Goal: Navigation & Orientation: Find specific page/section

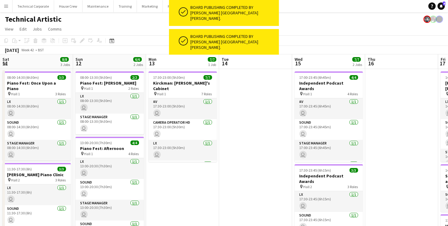
scroll to position [0, 205]
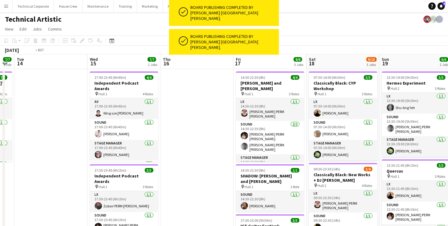
drag, startPoint x: 183, startPoint y: 134, endPoint x: 346, endPoint y: 134, distance: 163.3
click at [335, 135] on app-calendar-viewport "Sat 11 8/8 3 Jobs Sun 12 6/6 2 Jobs Mon 13 7/7 1 Job Tue 14 Wed 15 7/7 2 Jobs T…" at bounding box center [224, 206] width 448 height 304
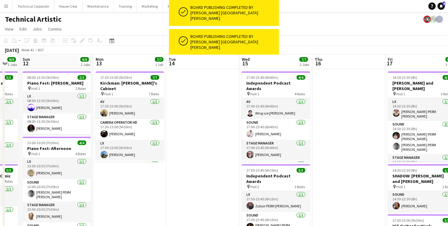
drag, startPoint x: 195, startPoint y: 143, endPoint x: 399, endPoint y: 140, distance: 204.1
click at [382, 141] on app-calendar-viewport "Fri 10 5/5 2 Jobs Sat 11 8/8 3 Jobs Sun 12 6/6 2 Jobs Mon 13 7/7 1 Job Tue 14 W…" at bounding box center [224, 206] width 448 height 304
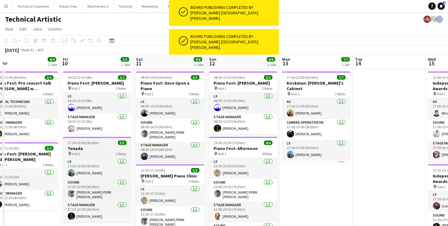
drag, startPoint x: 213, startPoint y: 142, endPoint x: 301, endPoint y: 138, distance: 88.2
click at [347, 136] on app-calendar-viewport "Tue 7 Wed 8 Thu 9 4/4 2 Jobs Fri 10 5/5 2 Jobs Sat 11 8/8 3 Jobs Sun 12 6/6 2 J…" at bounding box center [224, 206] width 448 height 304
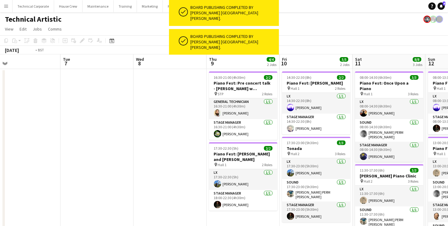
drag, startPoint x: 291, startPoint y: 132, endPoint x: 377, endPoint y: 135, distance: 86.3
click at [373, 134] on app-calendar-viewport "Sat 4 3/3 1 Job Sun 5 4/4 2 Jobs Mon 6 Tue 7 Wed 8 Thu 9 4/4 2 Jobs Fri 10 5/5 …" at bounding box center [224, 206] width 448 height 304
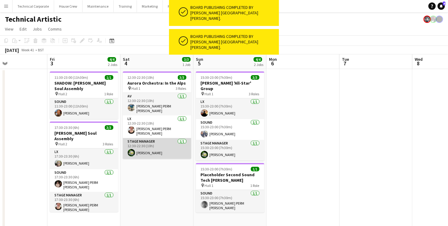
drag, startPoint x: 178, startPoint y: 132, endPoint x: 411, endPoint y: 149, distance: 234.3
click at [420, 145] on app-calendar-viewport "Tue 30 Wed 1 3/3 1 Job Thu 2 Fri 3 4/4 2 Jobs Sat 4 3/3 1 Job Sun 5 4/4 2 Jobs …" at bounding box center [224, 206] width 448 height 304
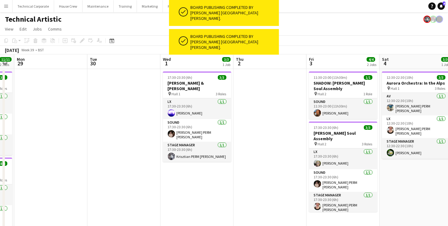
click at [403, 146] on app-calendar-viewport "Sat 27 8/8 2 Jobs Sun 28 11/11 2 Jobs Mon 29 Tue 30 Wed 1 3/3 1 Job Thu 2 Fri 3…" at bounding box center [224, 206] width 448 height 304
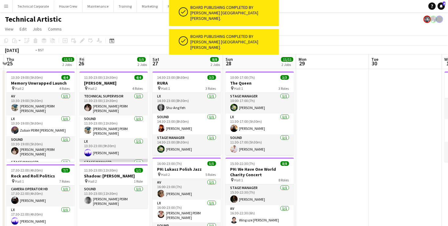
drag, startPoint x: 123, startPoint y: 125, endPoint x: 435, endPoint y: 155, distance: 312.9
click at [448, 154] on html "ok-circled Board publishing completed by Zubair [GEOGRAPHIC_DATA][PERSON_NAME].…" at bounding box center [224, 179] width 448 height 359
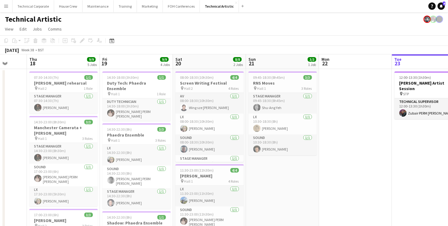
drag, startPoint x: 336, startPoint y: 137, endPoint x: 296, endPoint y: 137, distance: 39.5
click at [370, 138] on app-calendar-viewport "Mon 15 Tue 16 Wed 17 Thu 18 9/9 5 Jobs Fri 19 9/9 4 Jobs Sat 20 8/8 2 Jobs Sun …" at bounding box center [224, 227] width 448 height 347
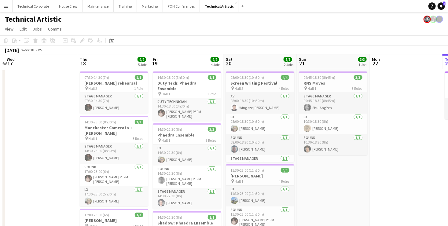
drag, startPoint x: 297, startPoint y: 133, endPoint x: 8, endPoint y: 102, distance: 291.3
click at [10, 103] on app-calendar-viewport "Mon 15 5/5 2 Jobs Tue 16 Wed 17 Thu 18 9/9 5 Jobs Fri 19 9/9 4 Jobs Sat 20 8/8 …" at bounding box center [224, 227] width 448 height 347
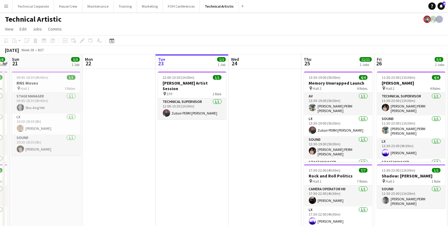
scroll to position [0, 179]
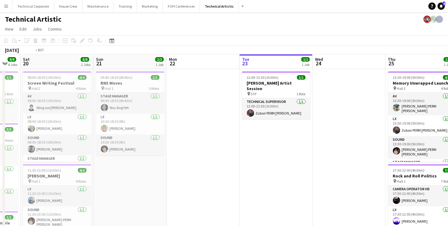
drag, startPoint x: 258, startPoint y: 126, endPoint x: 79, endPoint y: 112, distance: 180.4
click at [78, 113] on app-calendar-viewport "Wed 17 Thu 18 9/9 5 Jobs Fri 19 9/9 4 Jobs Sat 20 8/8 2 Jobs Sun 21 3/3 1 Job M…" at bounding box center [224, 227] width 448 height 347
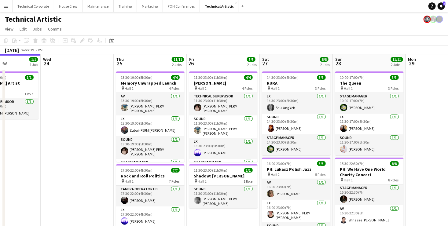
click at [299, 62] on app-board-header-date "Sat 27 8/8 2 Jobs" at bounding box center [296, 61] width 73 height 15
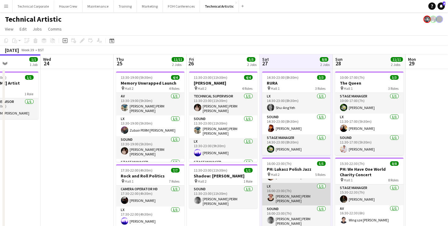
scroll to position [0, 0]
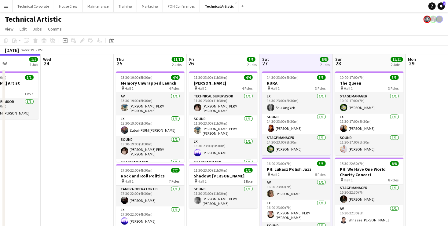
click at [295, 61] on app-board-header-date "Sat 27 8/8 2 Jobs" at bounding box center [296, 61] width 73 height 15
click at [293, 63] on app-board-header-date "Sat 27 8/8 2 Jobs" at bounding box center [296, 61] width 73 height 15
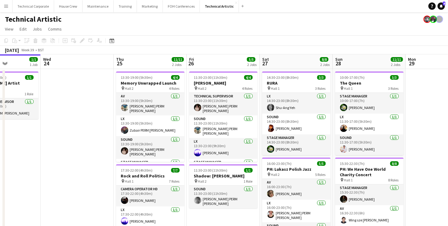
click at [293, 63] on app-board-header-date "Sat 27 8/8 2 Jobs" at bounding box center [296, 61] width 73 height 15
click at [294, 63] on app-board-header-date "Sat 27 8/8 2 Jobs" at bounding box center [296, 61] width 73 height 15
click at [296, 61] on app-board-header-date "Sat 27 8/8 2 Jobs" at bounding box center [296, 61] width 73 height 15
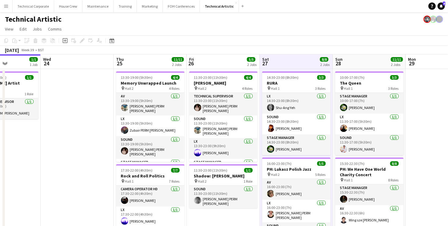
click at [296, 61] on app-board-header-date "Sat 27 8/8 2 Jobs" at bounding box center [296, 61] width 73 height 15
click at [294, 61] on app-board-header-date "Sat 27 8/8 2 Jobs" at bounding box center [296, 61] width 73 height 15
click at [294, 62] on app-board-header-date "Sat 27 8/8 2 Jobs" at bounding box center [296, 61] width 73 height 15
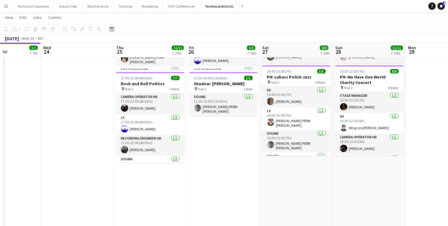
click at [299, 51] on app-board-header-date "Sat 27 8/8 2 Jobs" at bounding box center [296, 50] width 73 height 15
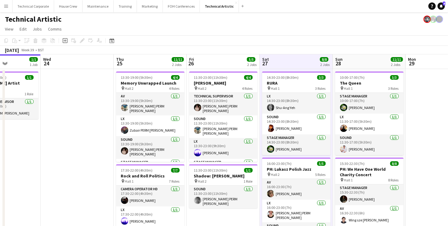
click at [292, 62] on app-board-header-date "Sat 27 8/8 2 Jobs" at bounding box center [296, 61] width 73 height 15
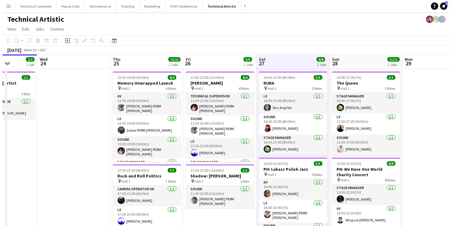
scroll to position [0, 301]
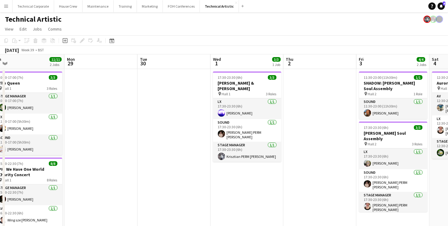
drag, startPoint x: 425, startPoint y: 137, endPoint x: 83, endPoint y: 142, distance: 342.0
click at [83, 142] on app-calendar-viewport "Wed 24 Thu 25 11/11 2 Jobs Fri 26 5/5 2 Jobs Sat 27 8/8 2 Jobs Sun 28 11/11 2 J…" at bounding box center [224, 227] width 448 height 347
click at [70, 7] on button "House Crew Close" at bounding box center [68, 6] width 28 height 12
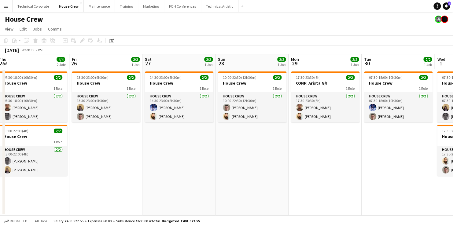
scroll to position [0, 246]
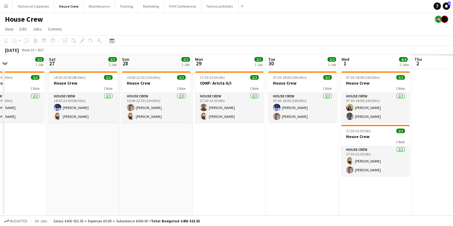
drag, startPoint x: 414, startPoint y: 150, endPoint x: 95, endPoint y: 152, distance: 319.0
click at [95, 152] on app-calendar-viewport "Tue 23 2/2 1 Job Wed 24 2/2 1 Job Thu 25 4/4 2 Jobs Fri 26 2/2 1 Job Sat 27 2/2…" at bounding box center [226, 135] width 453 height 162
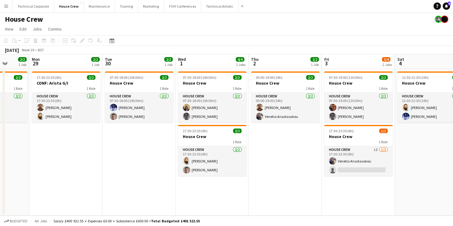
drag, startPoint x: 332, startPoint y: 147, endPoint x: 169, endPoint y: 145, distance: 163.1
click at [169, 145] on app-calendar-viewport "Thu 25 4/4 2 Jobs Fri 26 2/2 1 Job Sat 27 2/2 1 Job Sun 28 2/2 1 Job Mon 29 2/2…" at bounding box center [226, 135] width 453 height 162
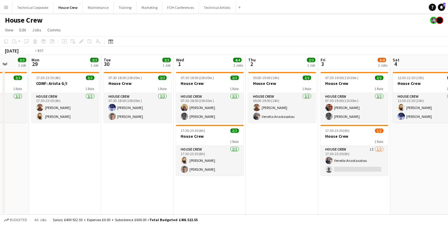
scroll to position [0, 297]
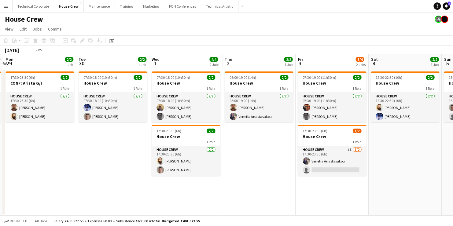
drag, startPoint x: 317, startPoint y: 136, endPoint x: 137, endPoint y: 132, distance: 180.2
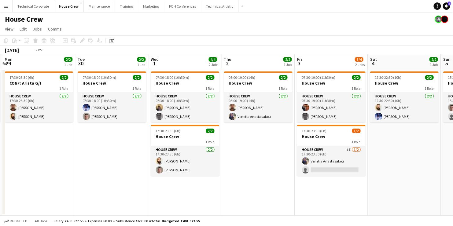
click at [137, 132] on app-calendar-viewport "Thu 25 4/4 2 Jobs Fri 26 2/2 1 Job Sat 27 2/2 1 Job Sun 28 2/2 1 Job Mon 29 2/2…" at bounding box center [226, 135] width 453 height 162
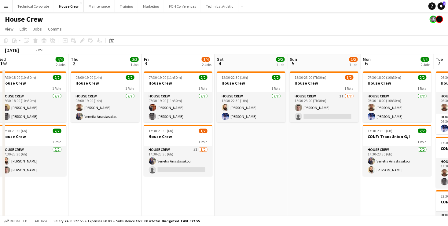
drag, startPoint x: 98, startPoint y: 139, endPoint x: 336, endPoint y: 133, distance: 237.5
click at [328, 134] on app-calendar-viewport "Sat 27 2/2 1 Job Sun 28 2/2 1 Job Mon 29 2/2 1 Job Tue 30 2/2 1 Job Wed 1 4/4 2…" at bounding box center [224, 157] width 448 height 206
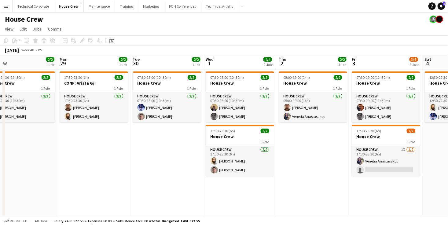
drag, startPoint x: 165, startPoint y: 151, endPoint x: 334, endPoint y: 153, distance: 168.9
click at [351, 153] on app-calendar-viewport "Fri 26 2/2 1 Job Sat 27 2/2 1 Job Sun 28 2/2 1 Job Mon 29 2/2 1 Job Tue 30 2/2 …" at bounding box center [224, 157] width 448 height 206
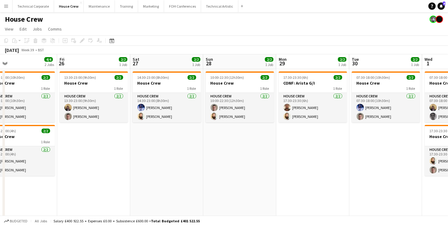
scroll to position [0, 159]
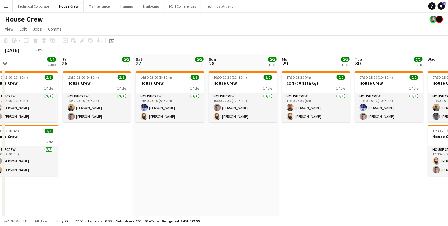
drag, startPoint x: 392, startPoint y: 153, endPoint x: 31, endPoint y: 127, distance: 361.9
click at [59, 132] on app-calendar-viewport "Tue 23 2/2 1 Job Wed 24 2/2 1 Job Thu 25 4/4 2 Jobs Fri 26 2/2 1 Job Sat 27 2/2…" at bounding box center [224, 157] width 448 height 206
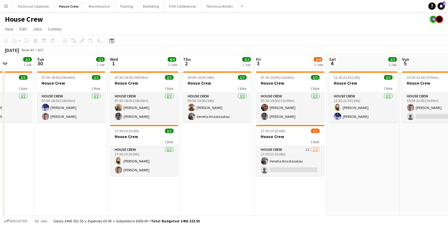
drag, startPoint x: 318, startPoint y: 136, endPoint x: 80, endPoint y: 135, distance: 237.7
click at [57, 139] on app-calendar-viewport "Sat 27 2/2 1 Job Sun 28 2/2 1 Job Mon 29 2/2 1 Job Tue 30 2/2 1 Job Wed 1 4/4 2…" at bounding box center [224, 157] width 448 height 206
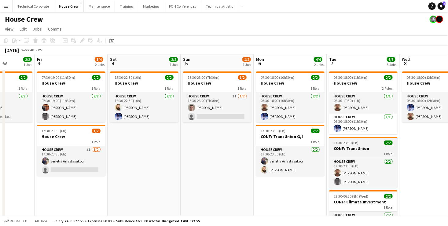
scroll to position [0, 283]
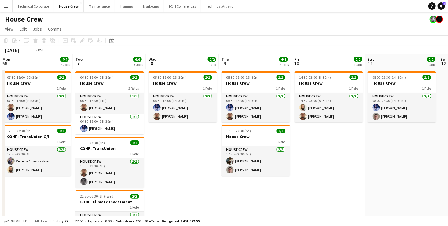
drag, startPoint x: 298, startPoint y: 151, endPoint x: 58, endPoint y: 141, distance: 240.3
click at [58, 141] on app-calendar-viewport "Thu 2 2/2 1 Job Fri 3 3/4 2 Jobs Sat 4 2/2 1 Job Sun 5 1/2 1 Job Mon 6 4/4 2 Jo…" at bounding box center [224, 157] width 448 height 206
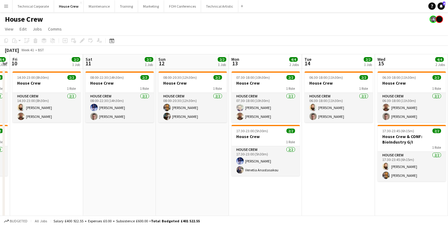
drag, startPoint x: 332, startPoint y: 166, endPoint x: -16, endPoint y: 150, distance: 348.4
click at [0, 150] on html "Menu Boards Boards Boards All jobs Status Workforce Workforce My Workforce Recr…" at bounding box center [224, 135] width 448 height 271
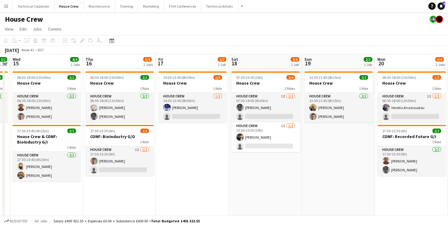
scroll to position [0, 209]
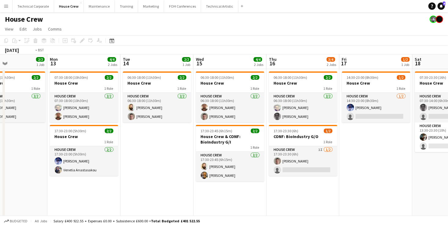
drag, startPoint x: 427, startPoint y: 162, endPoint x: 241, endPoint y: 168, distance: 186.4
click at [241, 168] on app-calendar-viewport "Thu 9 4/4 2 Jobs Fri 10 2/2 1 Job Sat 11 2/2 1 Job Sun 12 2/2 1 Job Mon 13 4/4 …" at bounding box center [224, 157] width 448 height 206
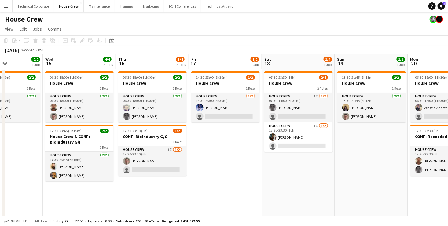
drag, startPoint x: 372, startPoint y: 142, endPoint x: 174, endPoint y: 136, distance: 198.0
click at [172, 136] on app-calendar-viewport "Sat 11 2/2 1 Job Sun 12 2/2 1 Job Mon 13 4/4 2 Jobs Tue 14 2/2 1 Job Wed 15 4/4…" at bounding box center [224, 157] width 448 height 206
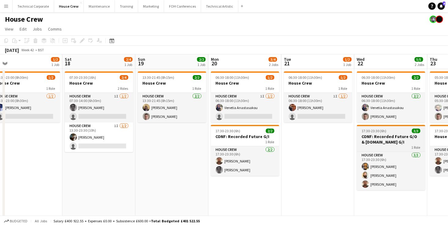
scroll to position [0, 206]
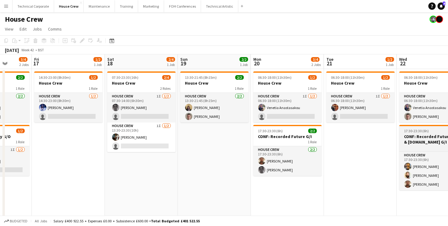
drag, startPoint x: 350, startPoint y: 129, endPoint x: 95, endPoint y: 132, distance: 254.8
click at [82, 136] on app-calendar-viewport "Tue 14 2/2 1 Job Wed 15 4/4 2 Jobs Thu 16 3/4 2 Jobs Fri 17 1/2 1 Job Sat 18 2/…" at bounding box center [224, 157] width 448 height 206
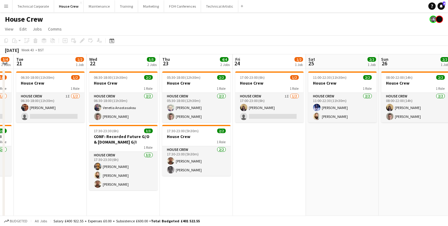
drag, startPoint x: 389, startPoint y: 144, endPoint x: 157, endPoint y: 132, distance: 232.5
click at [181, 133] on app-calendar-viewport "Sat 18 2/4 1 Job Sun 19 2/2 1 Job Mon 20 3/4 2 Jobs Tue 21 1/2 1 Job Wed 22 5/5…" at bounding box center [224, 157] width 448 height 206
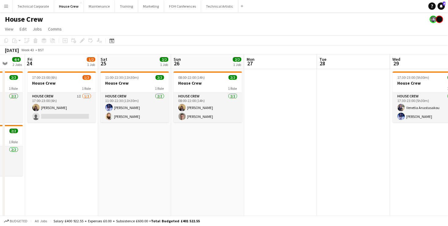
click at [92, 127] on app-calendar-viewport "Mon 20 3/4 2 Jobs Tue 21 1/2 1 Job Wed 22 5/5 2 Jobs Thu 23 4/4 2 Jobs Fri 24 1…" at bounding box center [224, 157] width 448 height 206
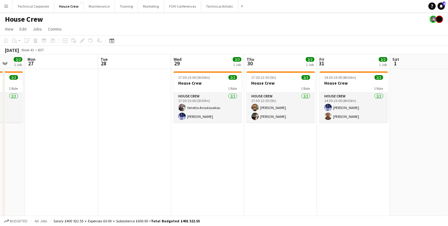
scroll to position [0, 264]
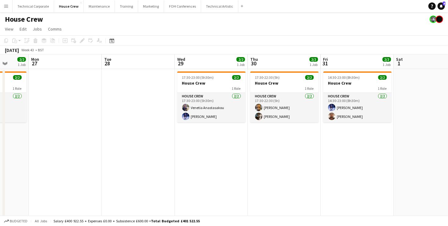
click at [58, 62] on app-board-header-date "Mon 27" at bounding box center [65, 61] width 73 height 15
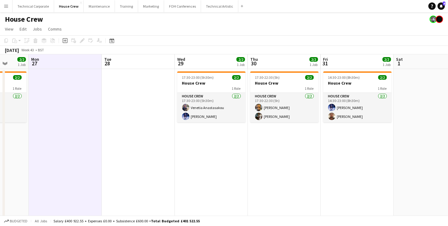
click at [64, 62] on app-board-header-date "Mon 27" at bounding box center [65, 61] width 73 height 15
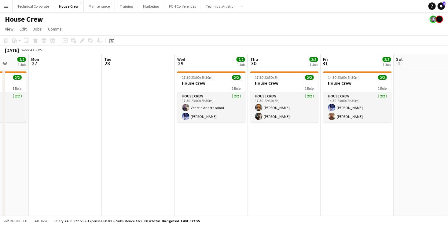
click at [65, 62] on app-board-header-date "Mon 27" at bounding box center [65, 61] width 73 height 15
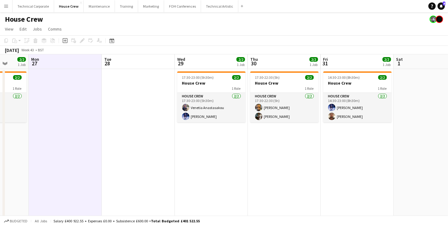
click at [65, 62] on app-board-header-date "Mon 27" at bounding box center [65, 61] width 73 height 15
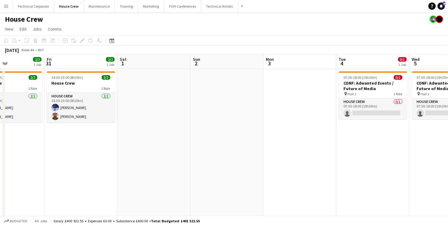
drag, startPoint x: 414, startPoint y: 141, endPoint x: 127, endPoint y: 146, distance: 286.7
click at [127, 146] on app-calendar-viewport "Mon 27 Tue 28 Wed 29 2/2 1 Job Thu 30 2/2 1 Job Fri 31 2/2 1 Job Sat 1 Sun 2 Mo…" at bounding box center [224, 157] width 448 height 206
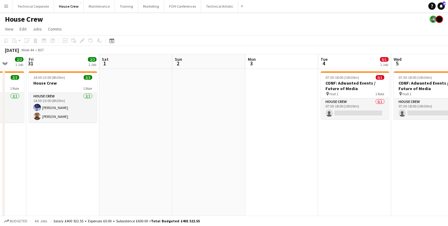
drag, startPoint x: 328, startPoint y: 141, endPoint x: 85, endPoint y: 138, distance: 243.5
click at [85, 138] on app-calendar-viewport "Mon 27 Tue 28 Wed 29 2/2 1 Job Thu 30 2/2 1 Job Fri 31 2/2 1 Job Sat 1 Sun 2 Mo…" at bounding box center [224, 157] width 448 height 206
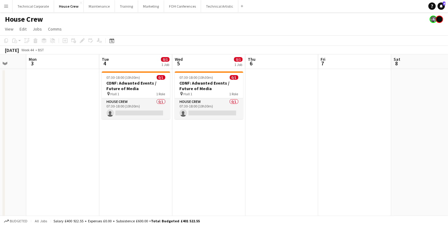
scroll to position [0, 282]
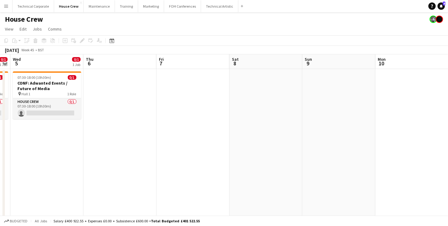
drag, startPoint x: 407, startPoint y: 114, endPoint x: 24, endPoint y: 108, distance: 383.0
click at [40, 105] on app-calendar-viewport "Sat 1 Sun 2 Mon 3 Tue 4 0/1 1 Job Wed 5 0/1 1 Job Thu 6 Fri 7 Sat 8 Sun 9 Mon 1…" at bounding box center [224, 157] width 448 height 206
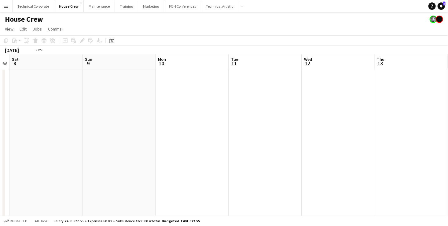
drag, startPoint x: 296, startPoint y: 113, endPoint x: 125, endPoint y: 107, distance: 171.1
click at [0, 104] on html "Menu Boards Boards Boards All jobs Status Workforce Workforce My Workforce Recr…" at bounding box center [224, 135] width 448 height 271
drag, startPoint x: 284, startPoint y: 103, endPoint x: -16, endPoint y: 97, distance: 299.8
click at [0, 97] on html "Menu Boards Boards Boards All jobs Status Workforce Workforce My Workforce Recr…" at bounding box center [224, 135] width 448 height 271
drag, startPoint x: 258, startPoint y: 90, endPoint x: 25, endPoint y: 114, distance: 234.0
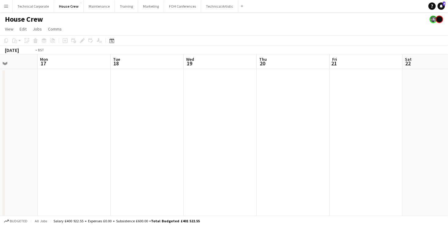
click at [20, 116] on app-calendar-viewport "Fri 14 Sat 15 Sun 16 Mon 17 Tue 18 Wed 19 Thu 20 Fri 21 Sat 22 Sun 23 Mon 24 Tu…" at bounding box center [224, 157] width 448 height 206
drag, startPoint x: 370, startPoint y: 107, endPoint x: 105, endPoint y: 102, distance: 265.0
click at [103, 102] on app-calendar-viewport "Sun 16 Mon 17 Tue 18 Wed 19 Thu 20 Fri 21 Sat 22 Sun 23 Mon 24 Tue 25 Wed 26 Th…" at bounding box center [224, 157] width 448 height 206
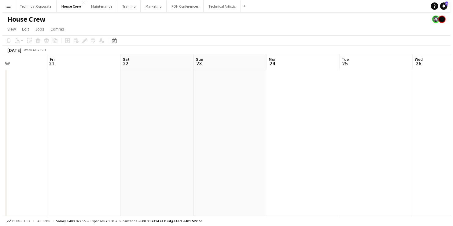
scroll to position [0, 170]
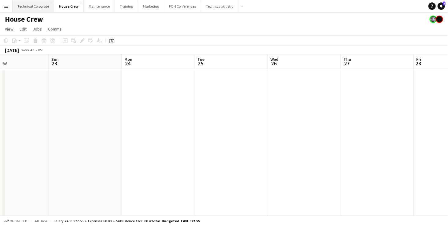
click at [41, 8] on button "Technical Corporate Close" at bounding box center [34, 6] width 42 height 12
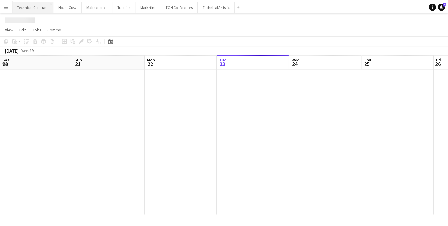
scroll to position [0, 146]
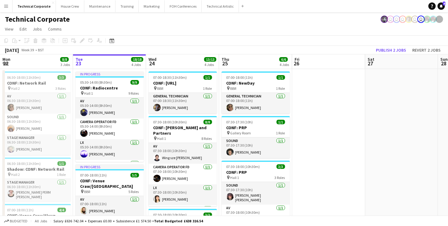
drag, startPoint x: 370, startPoint y: 116, endPoint x: 30, endPoint y: 69, distance: 344.0
click at [0, 81] on html "Menu Boards Boards Boards All jobs Status Workforce Workforce My Workforce Recr…" at bounding box center [224, 212] width 448 height 425
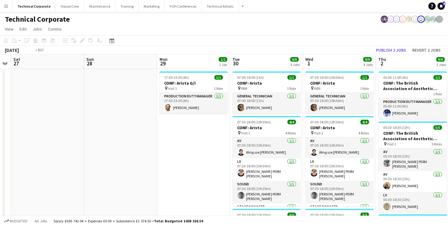
scroll to position [0, 254]
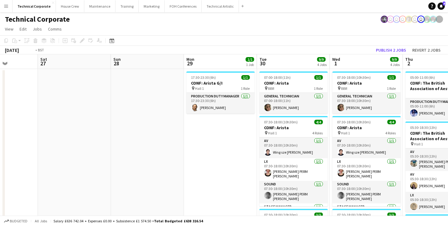
drag, startPoint x: 280, startPoint y: 94, endPoint x: 60, endPoint y: 128, distance: 223.2
click at [0, 144] on html "Menu Boards Boards Boards All jobs Status Workforce Workforce My Workforce Recr…" at bounding box center [224, 212] width 448 height 425
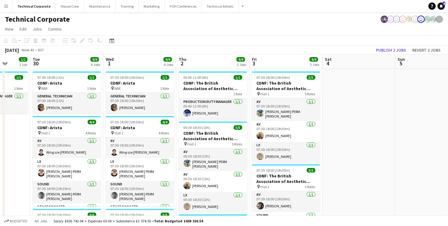
drag, startPoint x: 393, startPoint y: 97, endPoint x: 245, endPoint y: 104, distance: 148.5
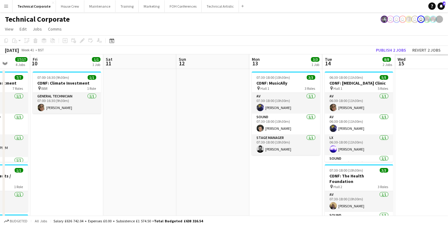
drag, startPoint x: 362, startPoint y: 114, endPoint x: 201, endPoint y: 117, distance: 161.8
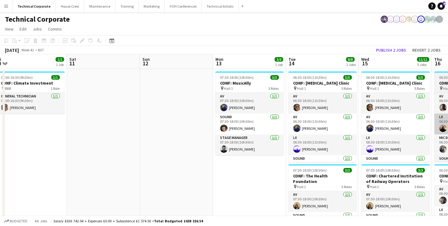
drag, startPoint x: 290, startPoint y: 122, endPoint x: 179, endPoint y: 115, distance: 111.6
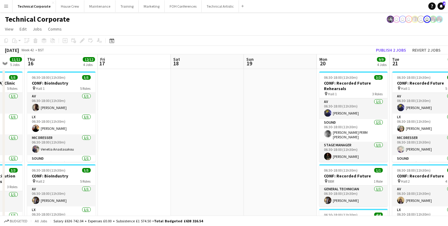
drag, startPoint x: 192, startPoint y: 119, endPoint x: 247, endPoint y: 123, distance: 55.5
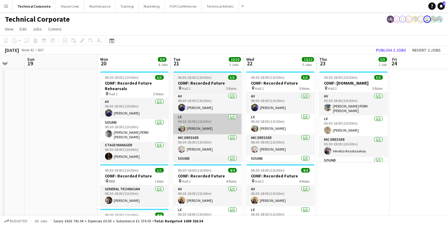
drag, startPoint x: -16, startPoint y: 102, endPoint x: 271, endPoint y: 116, distance: 286.6
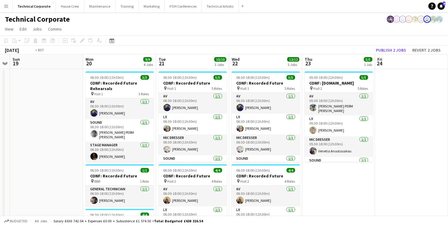
drag, startPoint x: 325, startPoint y: 113, endPoint x: -16, endPoint y: 98, distance: 341.4
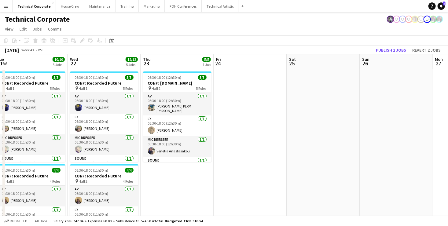
drag, startPoint x: 329, startPoint y: 108, endPoint x: -13, endPoint y: 116, distance: 341.8
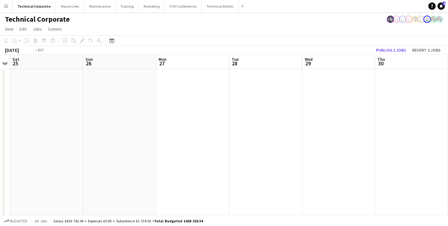
drag, startPoint x: 312, startPoint y: 103, endPoint x: -16, endPoint y: 137, distance: 329.6
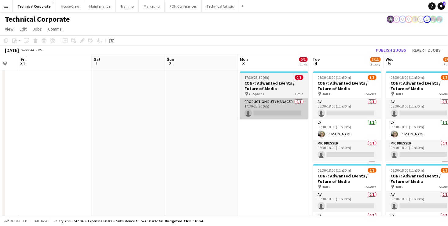
drag, startPoint x: 315, startPoint y: 125, endPoint x: 82, endPoint y: 119, distance: 233.5
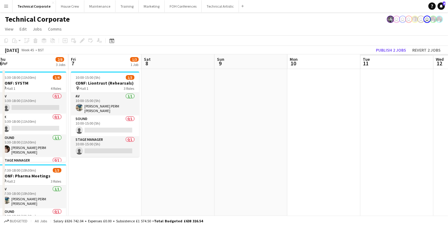
drag, startPoint x: 289, startPoint y: 113, endPoint x: 219, endPoint y: 120, distance: 70.4
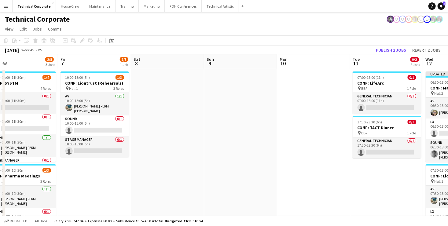
drag, startPoint x: 261, startPoint y: 121, endPoint x: 32, endPoint y: 121, distance: 229.1
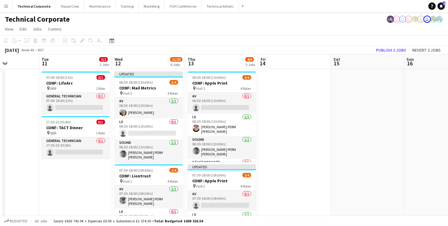
drag, startPoint x: 419, startPoint y: 112, endPoint x: 38, endPoint y: 99, distance: 381.3
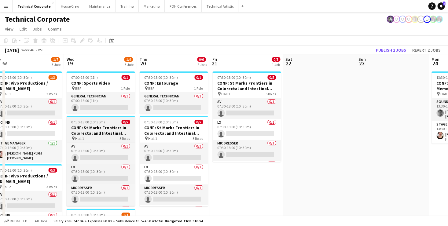
scroll to position [0, 155]
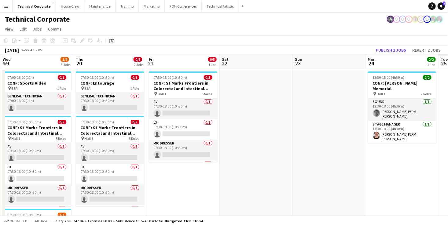
drag, startPoint x: 415, startPoint y: 121, endPoint x: 178, endPoint y: 108, distance: 237.5
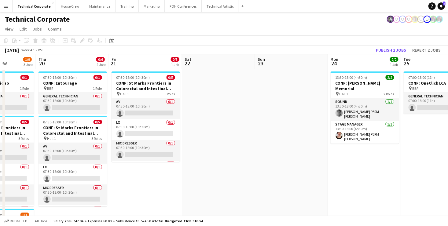
drag, startPoint x: 347, startPoint y: 127, endPoint x: 50, endPoint y: 105, distance: 298.4
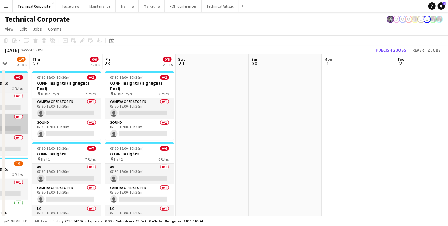
scroll to position [0, 190]
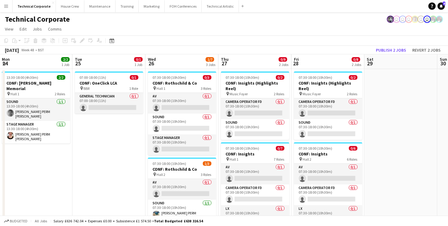
drag, startPoint x: 414, startPoint y: 122, endPoint x: 158, endPoint y: 113, distance: 255.9
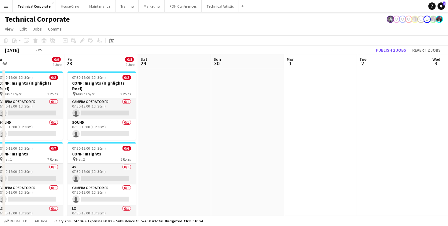
scroll to position [0, 161]
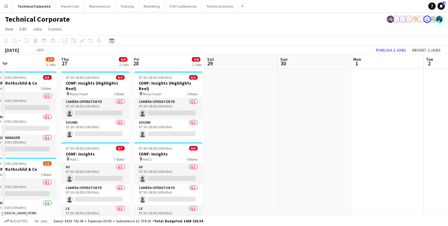
drag, startPoint x: 397, startPoint y: 112, endPoint x: -16, endPoint y: 84, distance: 413.3
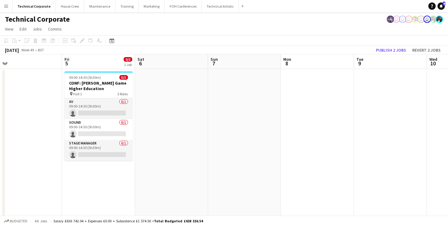
drag, startPoint x: 433, startPoint y: 116, endPoint x: 77, endPoint y: 110, distance: 355.5
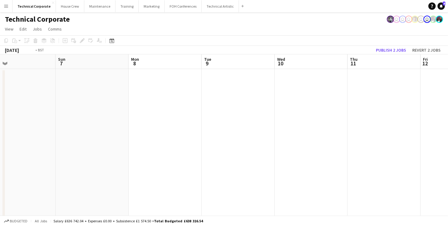
drag, startPoint x: 392, startPoint y: 120, endPoint x: 29, endPoint y: 115, distance: 363.7
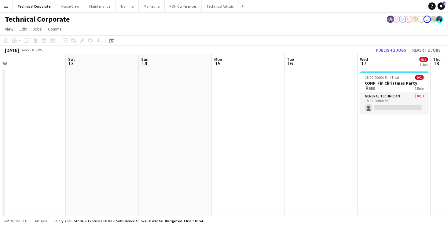
scroll to position [0, 273]
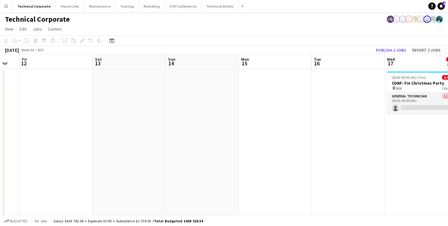
drag, startPoint x: 251, startPoint y: 121, endPoint x: -16, endPoint y: 114, distance: 266.8
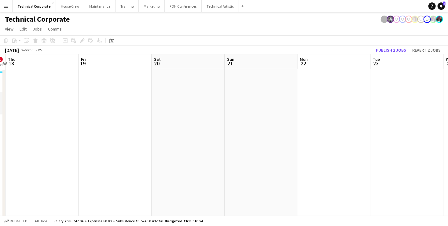
drag, startPoint x: 417, startPoint y: 107, endPoint x: 81, endPoint y: 138, distance: 337.3
drag, startPoint x: 381, startPoint y: 125, endPoint x: 161, endPoint y: 131, distance: 220.3
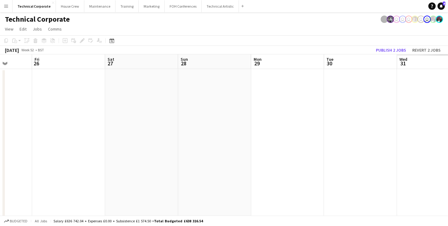
drag, startPoint x: 328, startPoint y: 132, endPoint x: 142, endPoint y: 140, distance: 186.1
drag, startPoint x: 338, startPoint y: 104, endPoint x: 117, endPoint y: 108, distance: 221.2
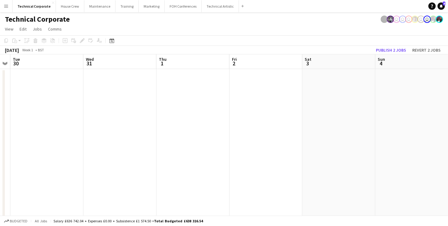
drag, startPoint x: 317, startPoint y: 112, endPoint x: 99, endPoint y: 121, distance: 217.7
drag, startPoint x: 367, startPoint y: 113, endPoint x: 184, endPoint y: 119, distance: 183.3
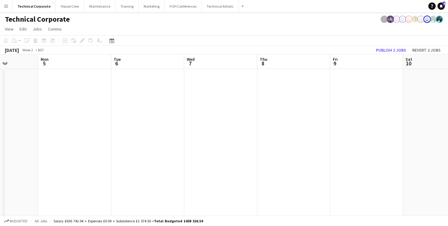
drag, startPoint x: 368, startPoint y: 117, endPoint x: 121, endPoint y: 142, distance: 249.0
drag, startPoint x: 330, startPoint y: 119, endPoint x: 47, endPoint y: 145, distance: 283.8
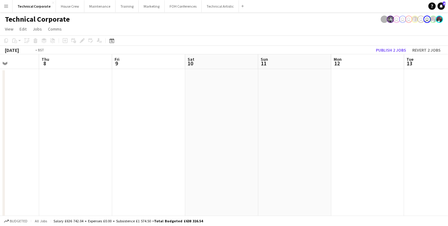
drag
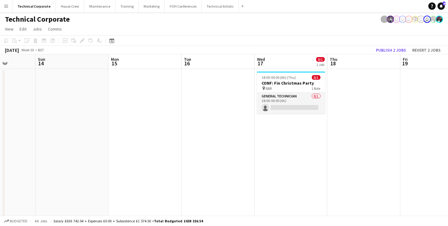
scroll to position [0, 279]
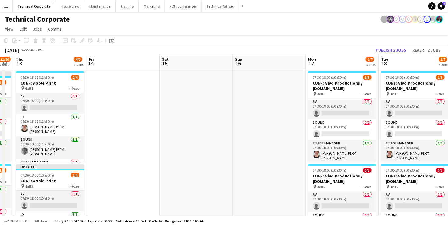
scroll to position [0, 133]
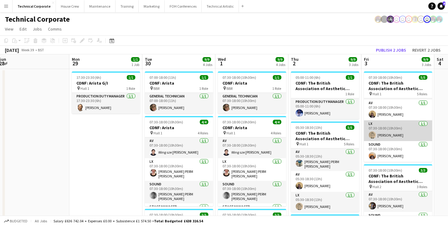
scroll to position [40, 0]
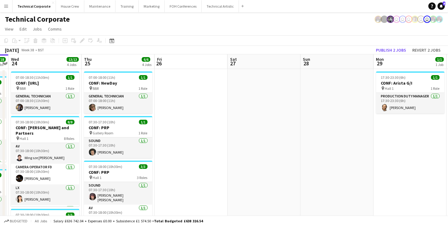
scroll to position [0, 155]
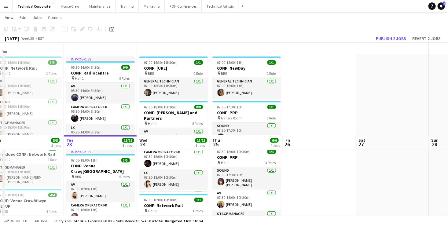
scroll to position [0, 0]
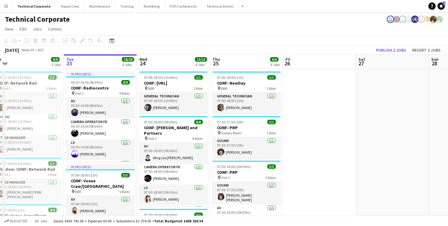
click at [99, 61] on app-board-header-date "Tue 23 18/18 4 Jobs" at bounding box center [100, 61] width 73 height 15
click at [175, 58] on app-board-header-date "Wed 24 13/13 4 Jobs" at bounding box center [173, 61] width 73 height 15
click at [248, 63] on app-board-header-date "Thu 25 6/6 4 Jobs" at bounding box center [246, 61] width 73 height 15
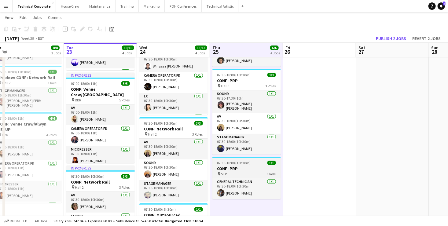
scroll to position [122, 0]
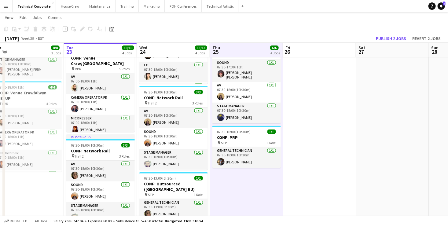
click at [247, 184] on app-date-cell "07:00-18:00 (11h) 1/1 CONF: NewDay pin BBR 1 Role General Technician [DATE] 07:…" at bounding box center [246, 118] width 73 height 345
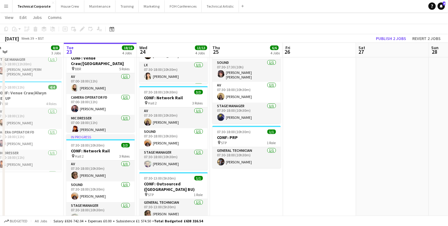
click at [248, 181] on app-date-cell "07:00-18:00 (11h) 1/1 CONF: NewDay pin BBR 1 Role General Technician [DATE] 07:…" at bounding box center [246, 118] width 73 height 345
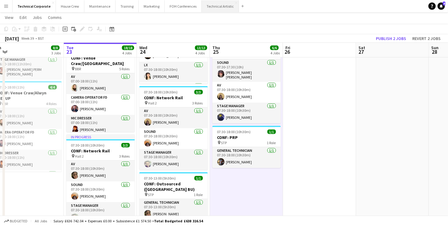
click at [205, 7] on button "Technical Artistic Close" at bounding box center [220, 6] width 37 height 12
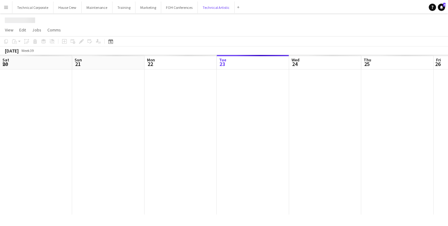
scroll to position [0, 146]
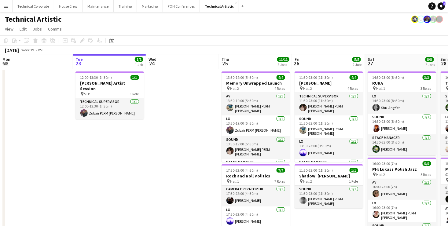
click at [246, 64] on app-board-header-date "Thu 25 11/11 2 Jobs" at bounding box center [255, 61] width 73 height 15
click at [335, 62] on app-board-header-date "Fri 26 5/5 2 Jobs" at bounding box center [328, 61] width 73 height 15
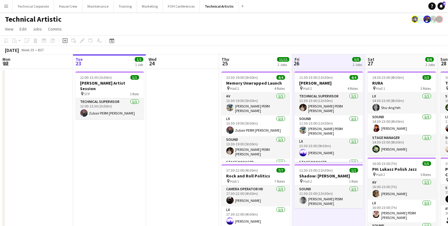
click at [335, 62] on app-board-header-date "Fri 26 5/5 2 Jobs" at bounding box center [328, 61] width 73 height 15
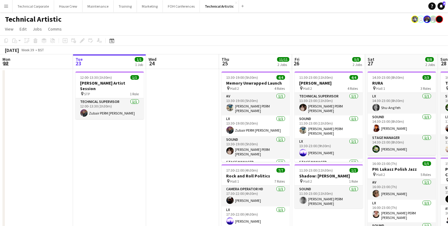
click at [326, 63] on app-board-header-date "Fri 26 5/5 2 Jobs" at bounding box center [328, 61] width 73 height 15
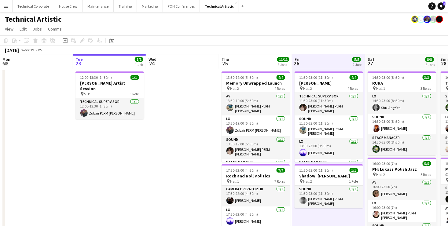
click at [329, 60] on app-board-header-date "Fri 26 5/5 2 Jobs" at bounding box center [328, 61] width 73 height 15
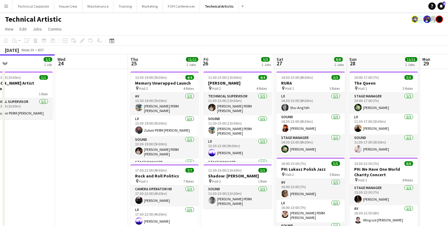
scroll to position [0, 266]
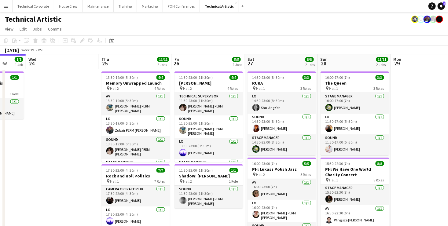
drag, startPoint x: 330, startPoint y: 61, endPoint x: 210, endPoint y: 64, distance: 120.2
click at [210, 64] on app-calendar-viewport "Sat 20 8/8 2 Jobs Sun 21 3/3 1 Job Mon 22 Tue 23 1/1 1 Job Wed 24 Thu 25 11/11 …" at bounding box center [224, 160] width 448 height 213
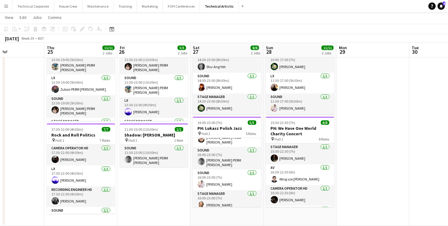
scroll to position [0, 195]
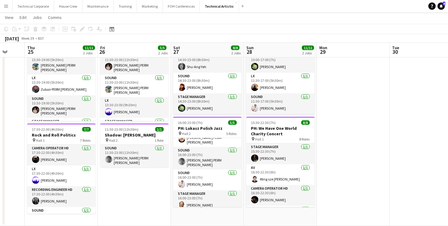
drag, startPoint x: 419, startPoint y: 124, endPoint x: 345, endPoint y: 132, distance: 74.8
click at [345, 132] on app-calendar-viewport "Mon 22 Tue 23 1/1 1 Job Wed 24 Thu 25 11/11 2 Jobs Fri 26 5/5 2 Jobs Sat 27 8/8…" at bounding box center [224, 104] width 448 height 243
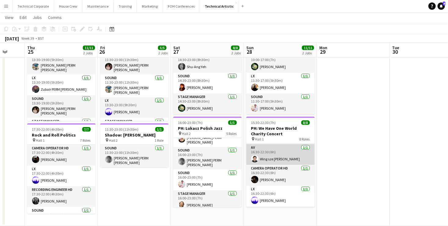
scroll to position [0, 0]
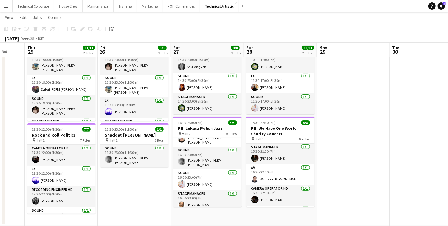
click at [346, 88] on app-date-cell at bounding box center [353, 127] width 73 height 198
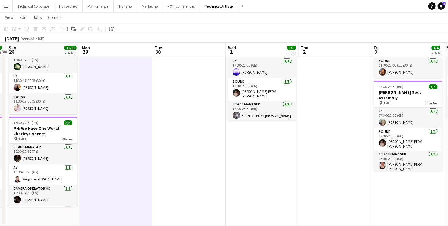
scroll to position [0, 289]
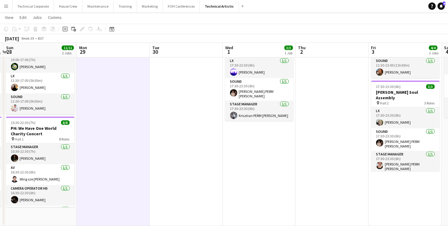
drag, startPoint x: 429, startPoint y: 88, endPoint x: 196, endPoint y: 86, distance: 232.8
click at [196, 86] on app-calendar-viewport "Wed 24 Thu 25 11/11 2 Jobs Fri 26 5/5 2 Jobs Sat 27 8/8 2 Jobs Sun 28 11/11 2 J…" at bounding box center [224, 104] width 448 height 243
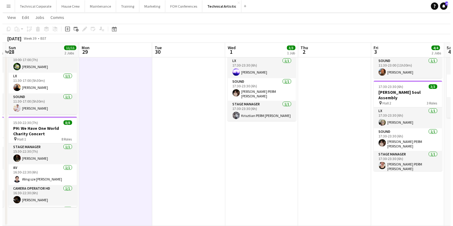
scroll to position [0, 0]
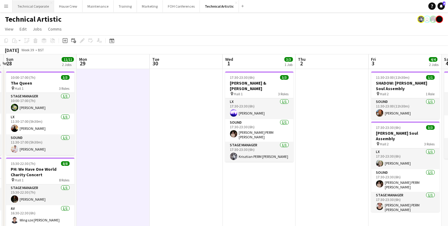
click at [35, 7] on button "Technical Corporate Close" at bounding box center [34, 6] width 42 height 12
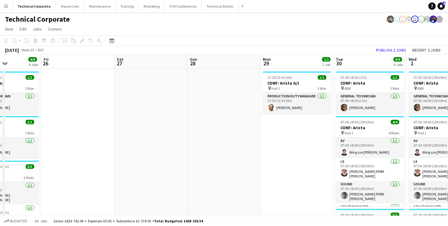
drag, startPoint x: 150, startPoint y: 133, endPoint x: 87, endPoint y: 120, distance: 64.1
click at [0, 125] on html "Menu Boards Boards Boards All jobs Status Workforce Workforce My Workforce Recr…" at bounding box center [224, 212] width 448 height 425
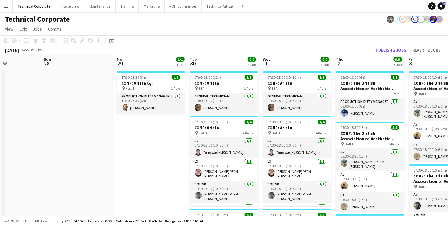
scroll to position [0, 257]
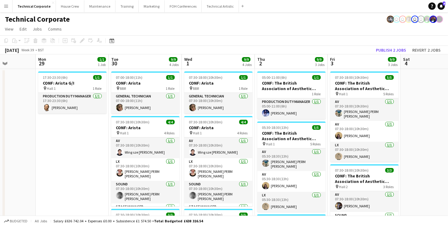
drag, startPoint x: 236, startPoint y: 126, endPoint x: -14, endPoint y: 122, distance: 250.2
click at [0, 122] on html "Menu Boards Boards Boards All jobs Status Workforce Workforce My Workforce Recr…" at bounding box center [224, 212] width 448 height 425
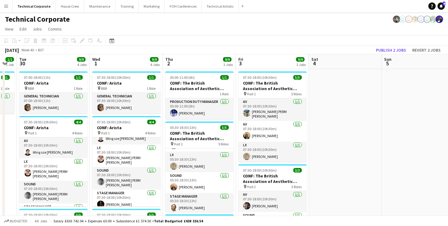
scroll to position [0, 247]
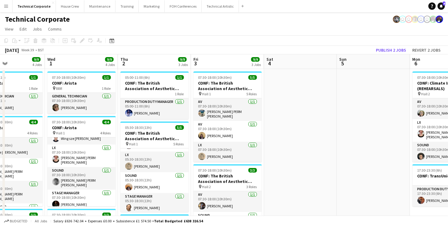
drag, startPoint x: 420, startPoint y: 158, endPoint x: 283, endPoint y: 167, distance: 137.3
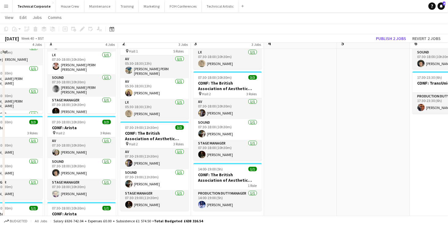
scroll to position [122, 0]
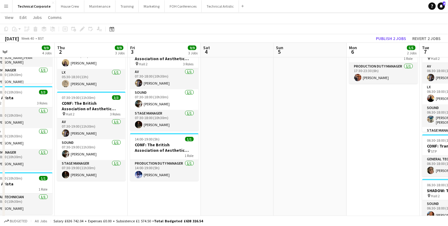
drag, startPoint x: 370, startPoint y: 150, endPoint x: 162, endPoint y: 144, distance: 208.1
click at [162, 144] on app-calendar-viewport "Sat 27 Sun 28 Mon 29 1/1 1 Job Tue 30 9/9 4 Jobs Wed 1 9/9 4 Jobs Thu 2 9/9 3 J…" at bounding box center [224, 116] width 448 height 429
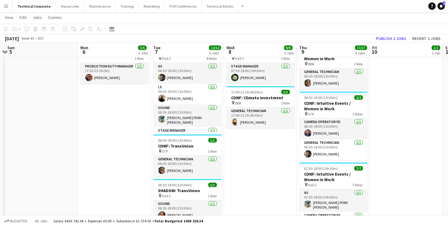
scroll to position [0, 287]
drag, startPoint x: 393, startPoint y: 159, endPoint x: 271, endPoint y: 173, distance: 122.8
click at [271, 173] on app-calendar-viewport "Wed 1 9/9 4 Jobs Thu 2 9/9 3 Jobs Fri 3 9/9 3 Jobs Sat 4 Sun 5 Mon 6 5/5 2 Jobs…" at bounding box center [224, 116] width 448 height 429
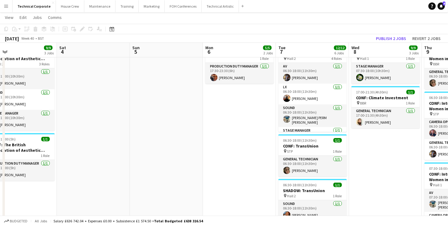
drag, startPoint x: 101, startPoint y: 145, endPoint x: 354, endPoint y: 131, distance: 254.0
click at [347, 133] on app-calendar-viewport "Wed 1 9/9 4 Jobs Thu 2 9/9 3 Jobs Fri 3 9/9 3 Jobs Sat 4 Sun 5 Mon 6 5/5 2 Jobs…" at bounding box center [224, 116] width 448 height 429
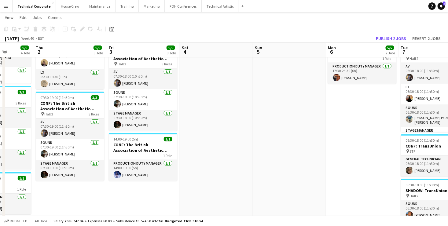
drag, startPoint x: 225, startPoint y: 150, endPoint x: 321, endPoint y: 145, distance: 96.2
click at [308, 145] on app-calendar-viewport "Mon 29 1/1 1 Job Tue 30 9/9 4 Jobs Wed 1 9/9 4 Jobs Thu 2 9/9 3 Jobs Fri 3 9/9 …" at bounding box center [224, 116] width 448 height 429
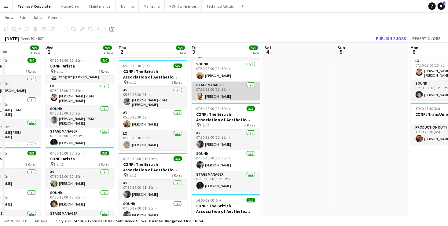
scroll to position [0, 0]
